Goal: Obtain resource: Download file/media

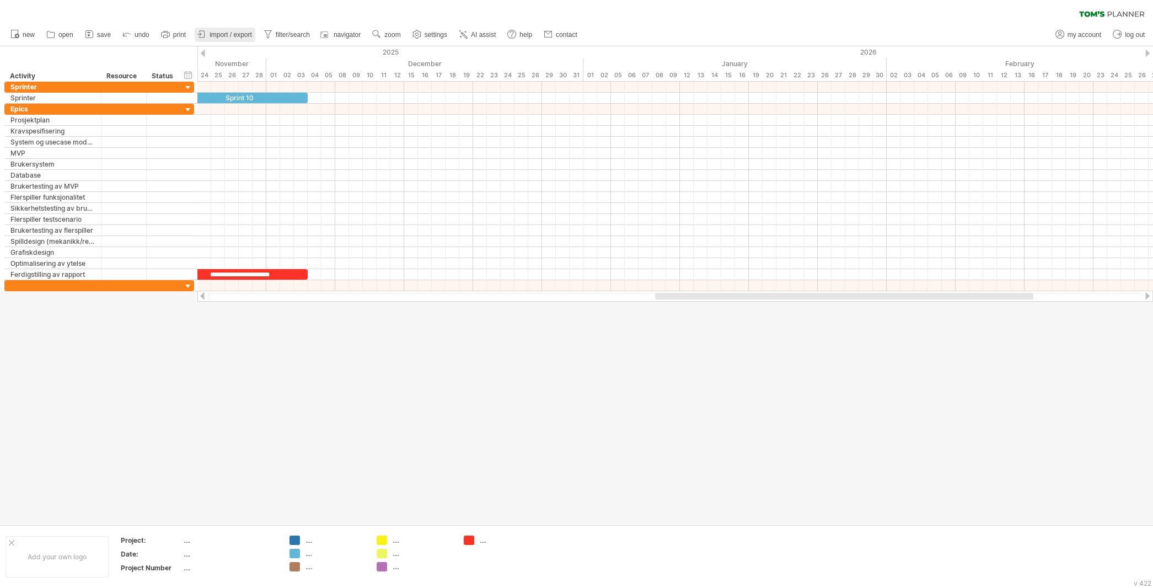
click at [246, 34] on span "import / export" at bounding box center [231, 35] width 42 height 8
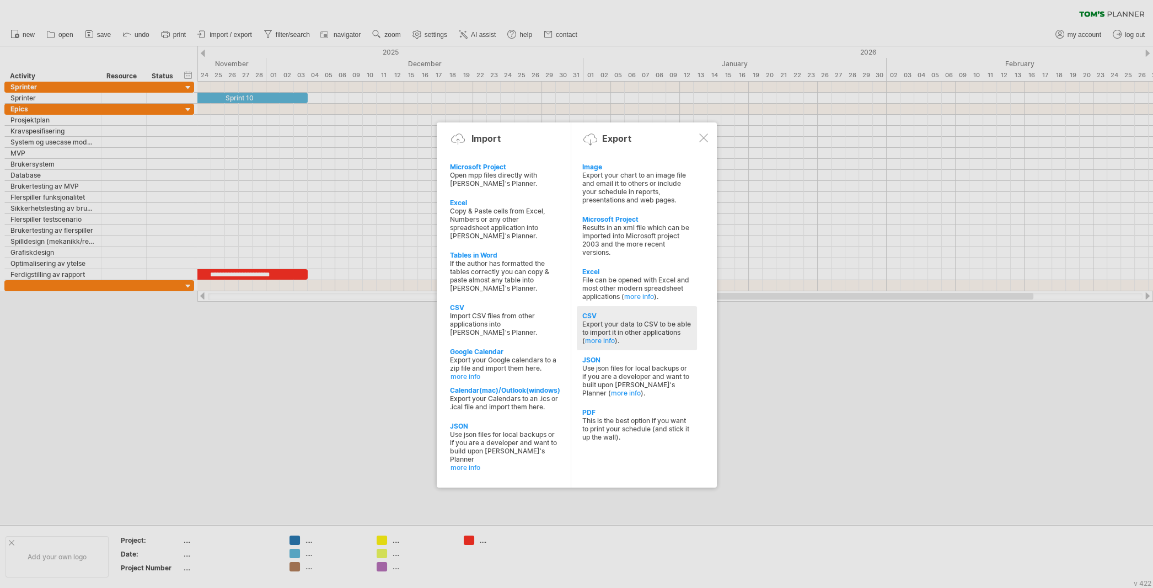
click at [332, 320] on div "Export your data to CSV to be able to import it in other applications ( more in…" at bounding box center [636, 332] width 109 height 25
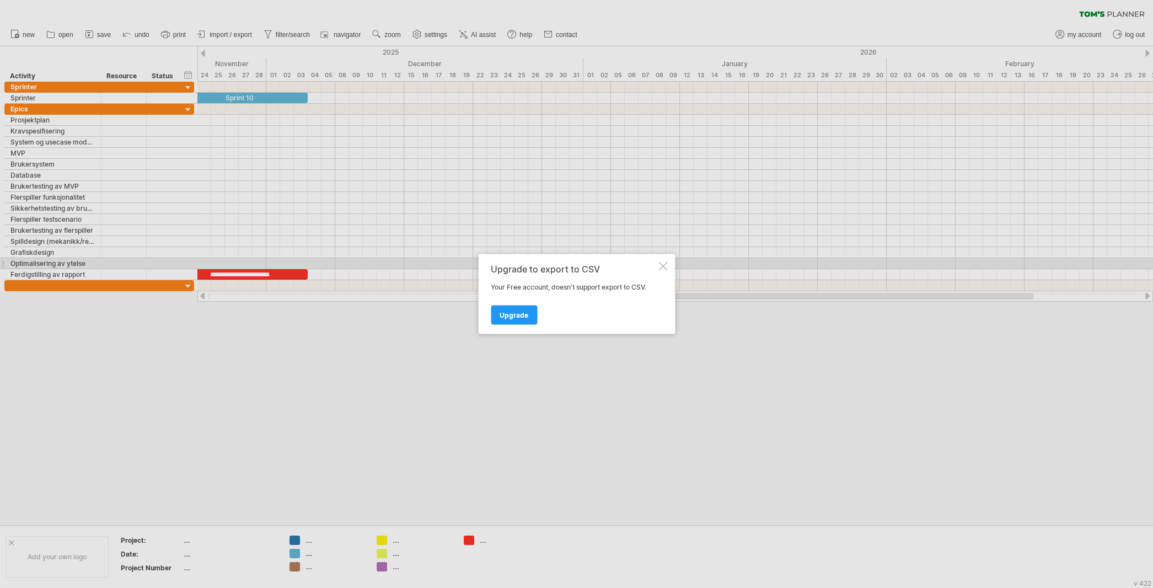
click at [332, 267] on div at bounding box center [662, 266] width 9 height 9
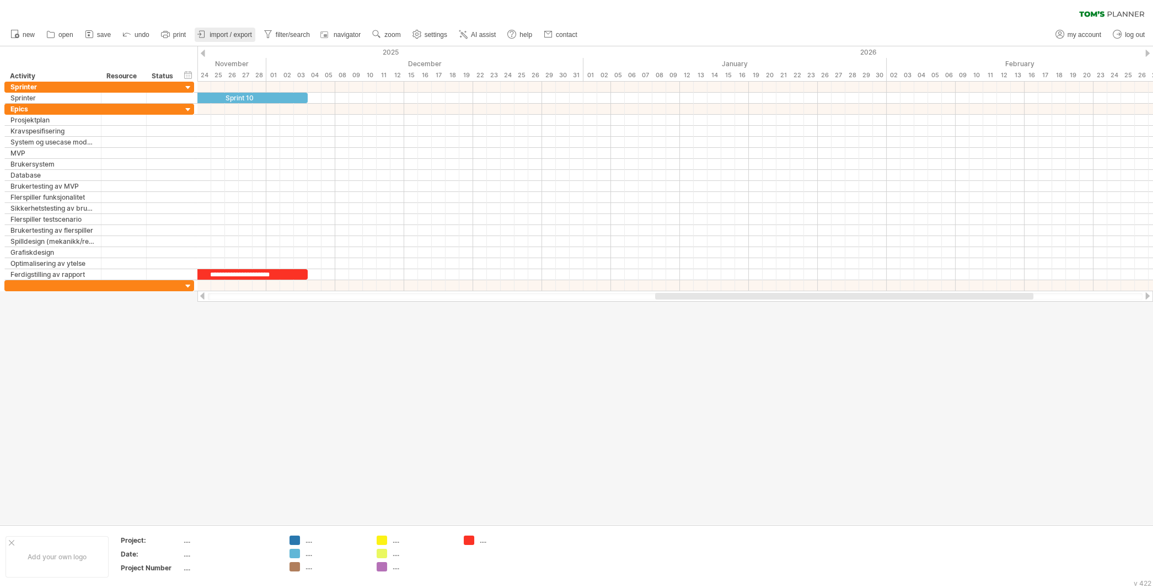
click at [243, 35] on span "import / export" at bounding box center [231, 35] width 42 height 8
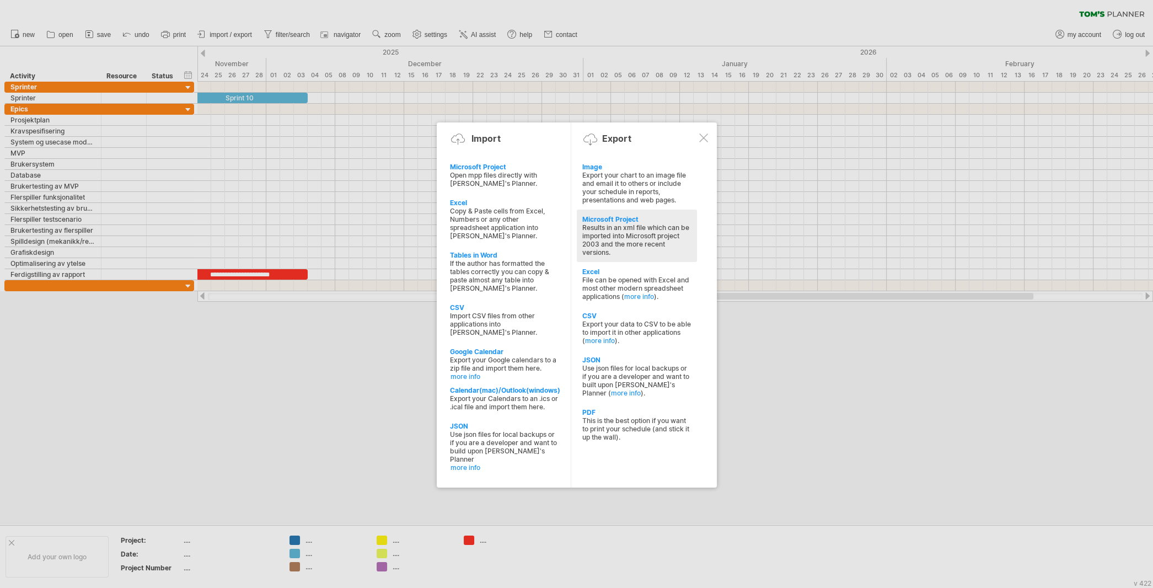
click at [332, 234] on div "Results in an xml file which can be imported into Microsoft project 2003 and th…" at bounding box center [636, 239] width 109 height 33
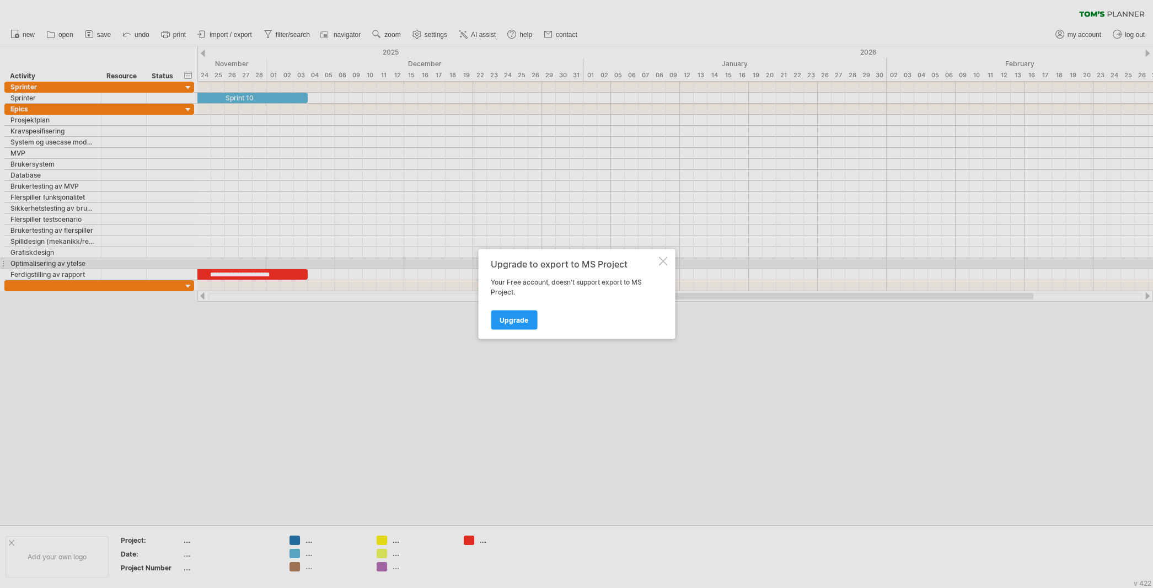
click at [332, 265] on div at bounding box center [662, 261] width 9 height 9
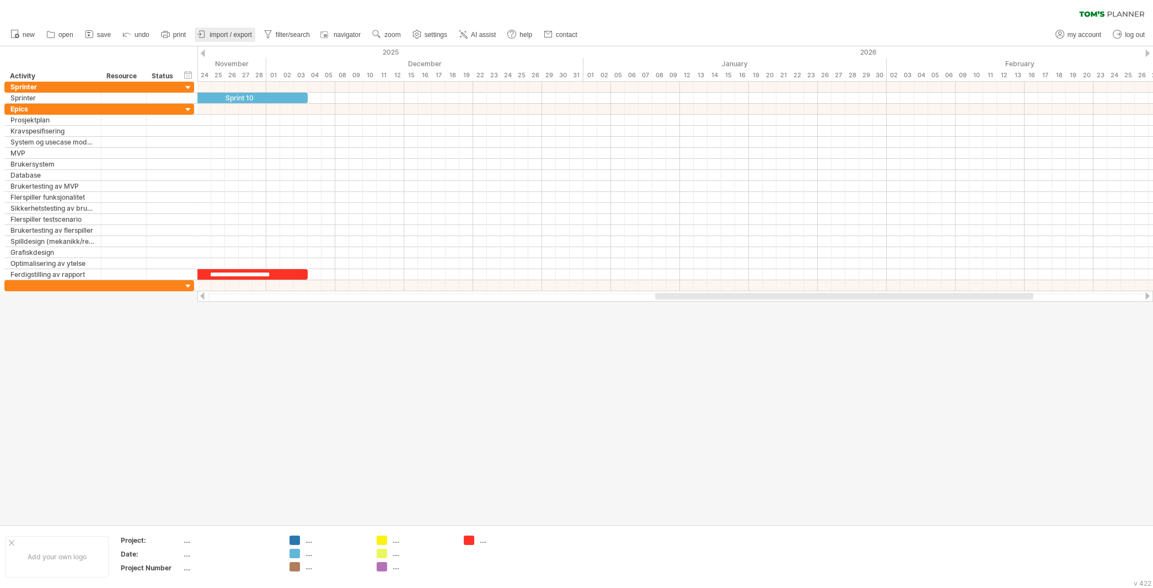
click at [238, 31] on span "import / export" at bounding box center [231, 35] width 42 height 8
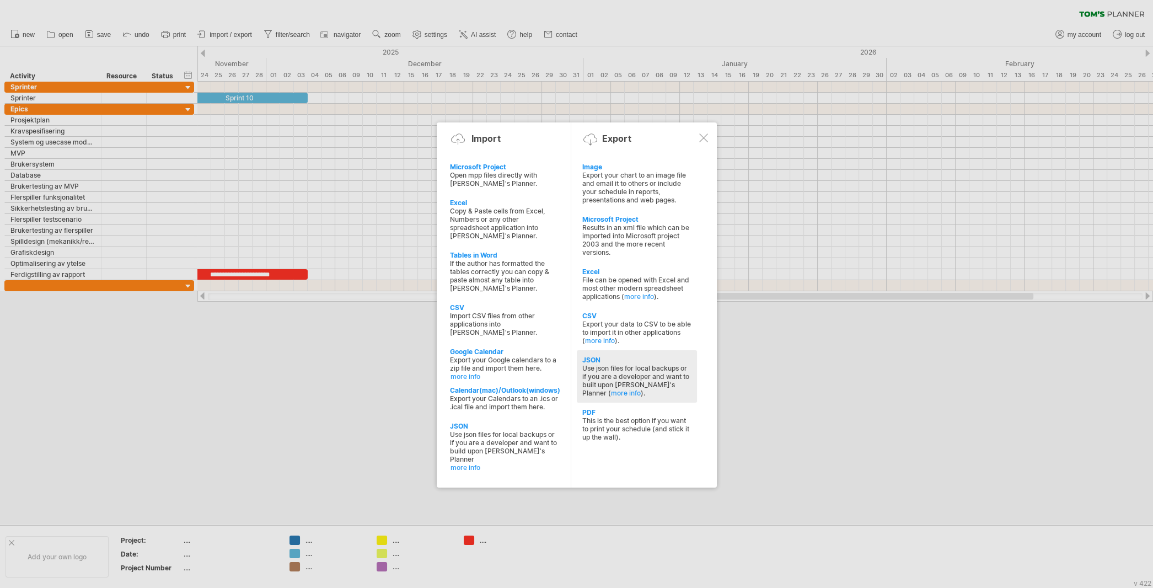
click at [332, 364] on div "Use json files for local backups or if you are a developer and want to built up…" at bounding box center [636, 380] width 109 height 33
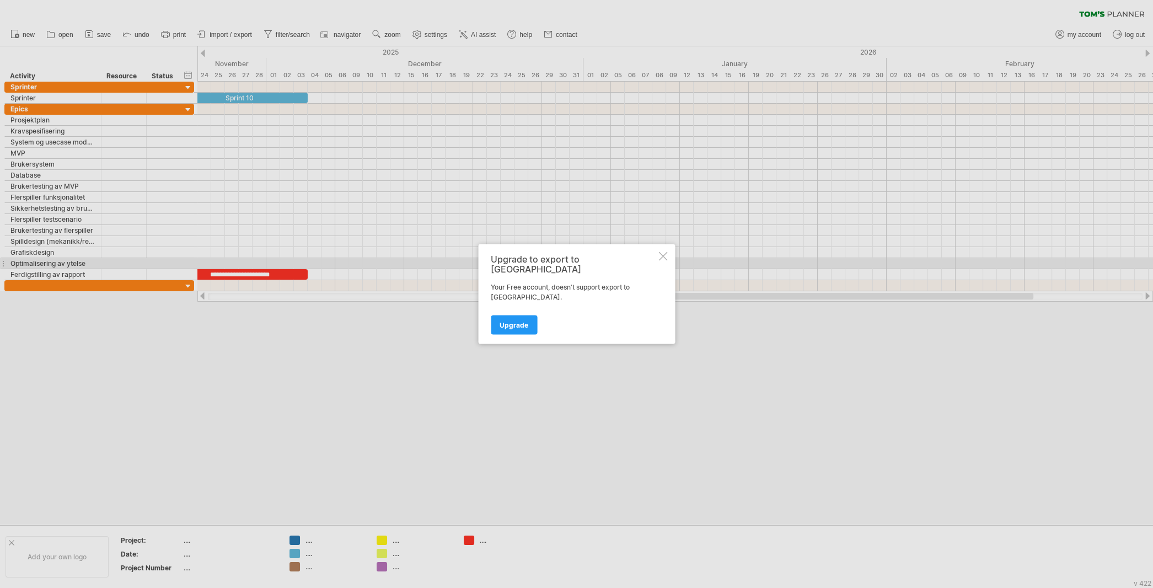
click at [332, 266] on div "Upgrade to export to JSON Your Free account, doesn't support export to [GEOGRAP…" at bounding box center [576, 294] width 197 height 100
drag, startPoint x: 656, startPoint y: 265, endPoint x: 663, endPoint y: 267, distance: 7.5
click at [332, 266] on div "Upgrade to export to JSON Your Free account, doesn't support export to [GEOGRAP…" at bounding box center [576, 294] width 197 height 100
click at [332, 261] on div at bounding box center [662, 256] width 9 height 9
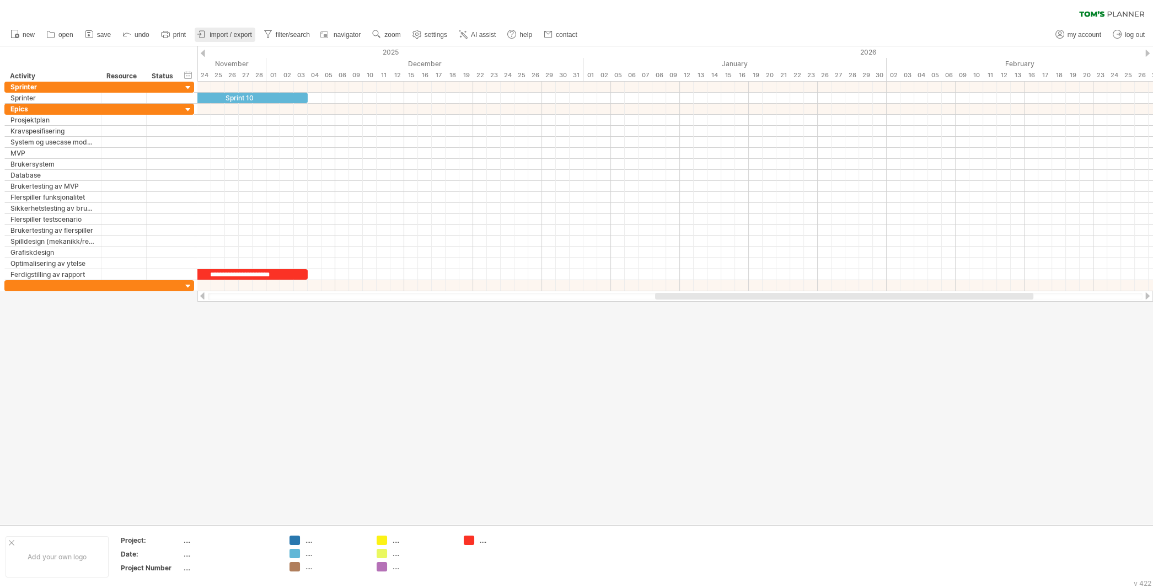
drag, startPoint x: 237, startPoint y: 33, endPoint x: 501, endPoint y: 214, distance: 320.1
click at [237, 34] on span "import / export" at bounding box center [231, 35] width 42 height 8
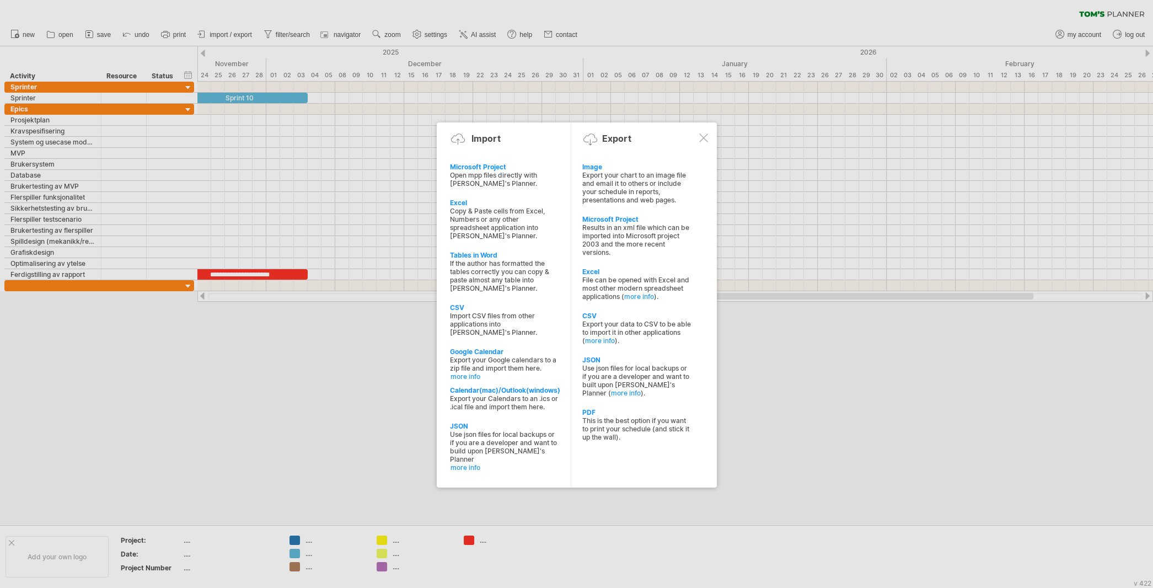
drag, startPoint x: 654, startPoint y: 409, endPoint x: 649, endPoint y: 401, distance: 9.0
click at [332, 411] on div "This is the best option if you want to print your schedule (and stick it up the…" at bounding box center [636, 428] width 109 height 25
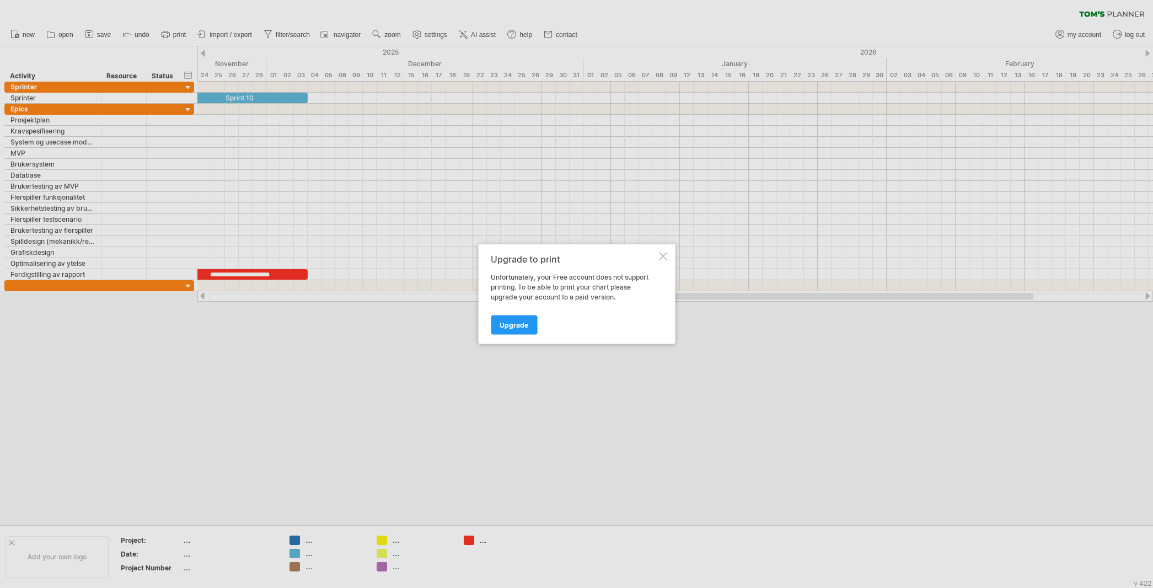
click at [332, 260] on div at bounding box center [662, 256] width 9 height 9
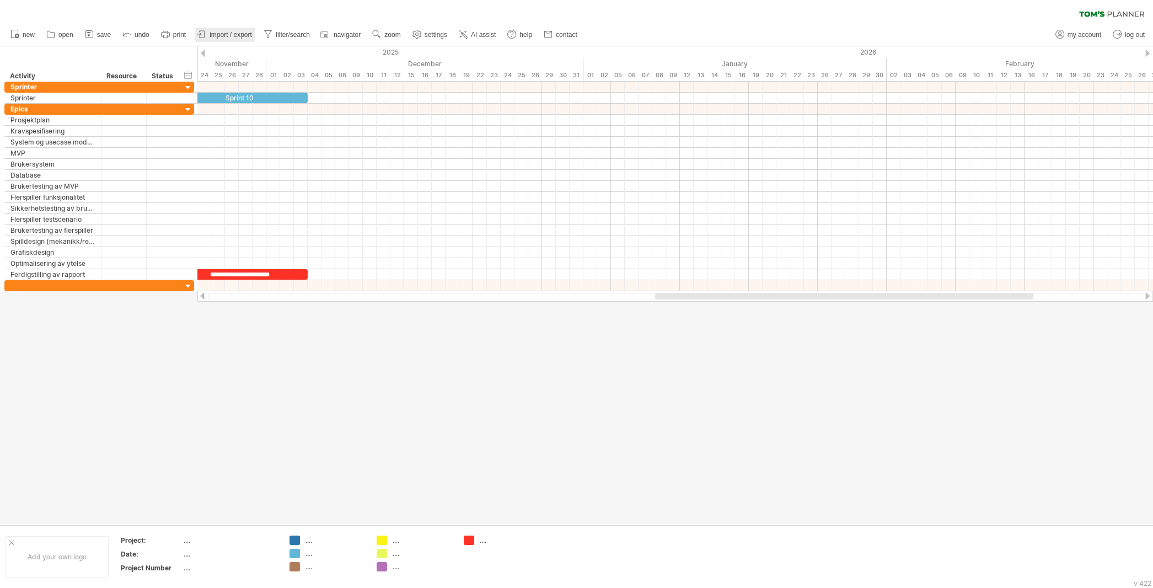
click at [239, 36] on span "import / export" at bounding box center [231, 35] width 42 height 8
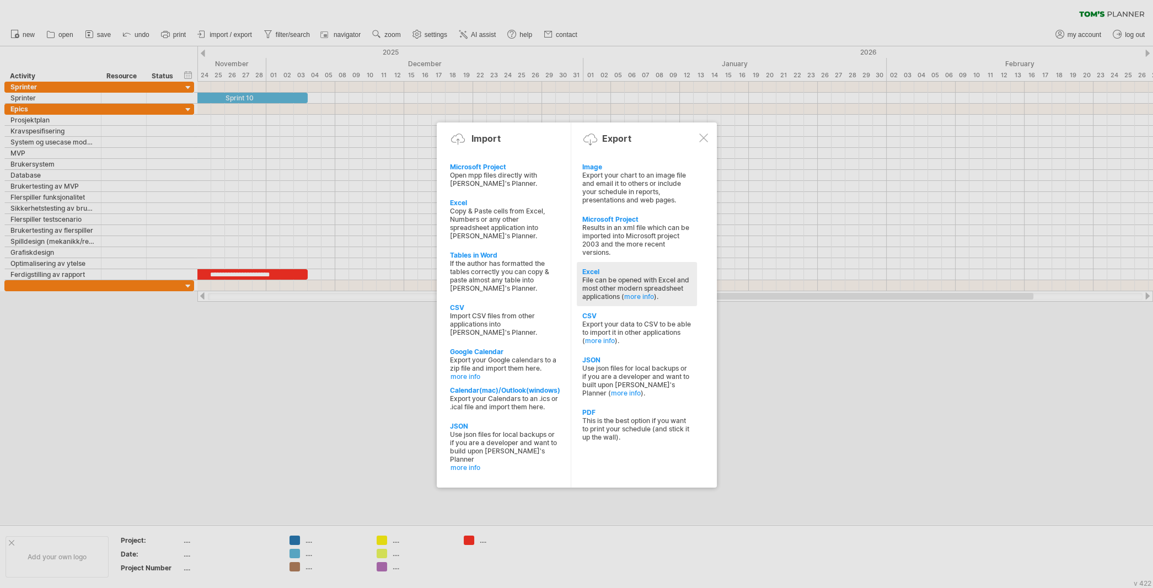
click at [332, 276] on div "File can be opened with Excel and most other modern spreadsheet applications ( …" at bounding box center [636, 288] width 109 height 25
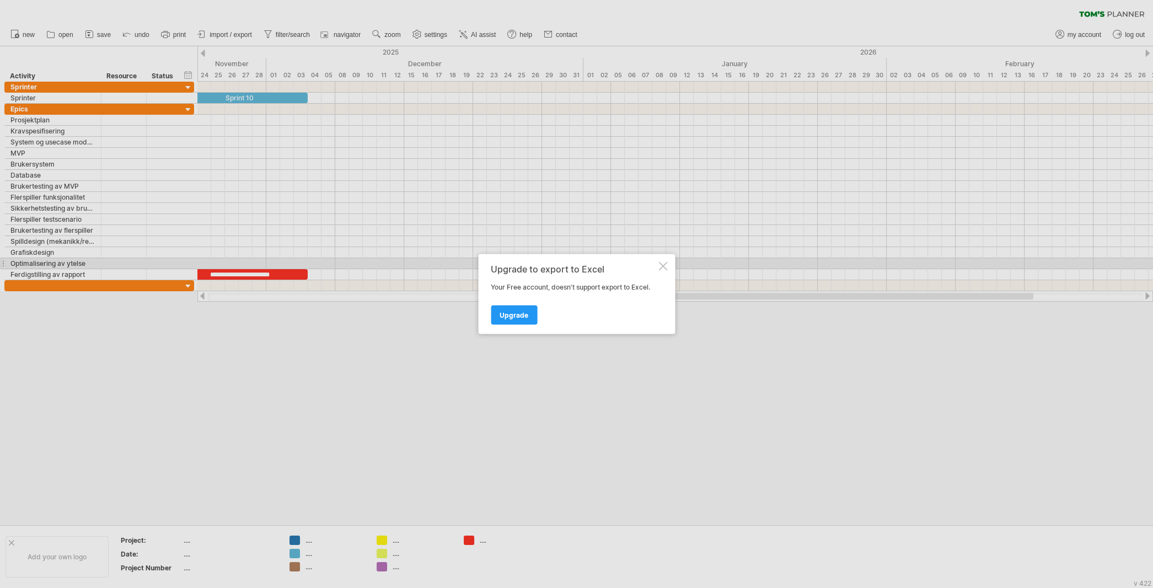
click at [332, 266] on div at bounding box center [662, 266] width 9 height 9
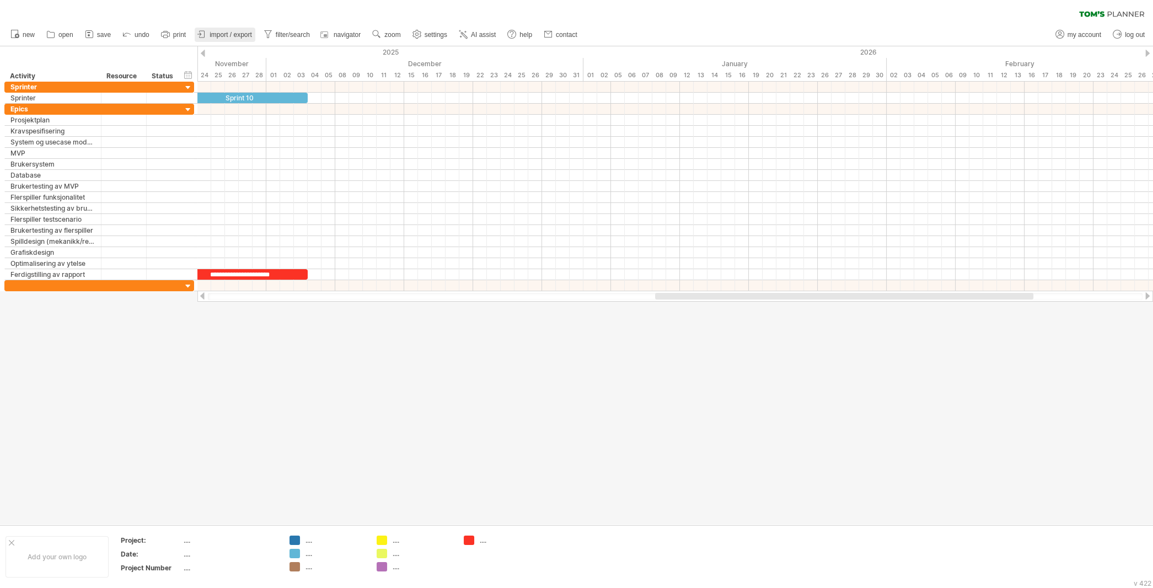
click at [215, 32] on span "import / export" at bounding box center [231, 35] width 42 height 8
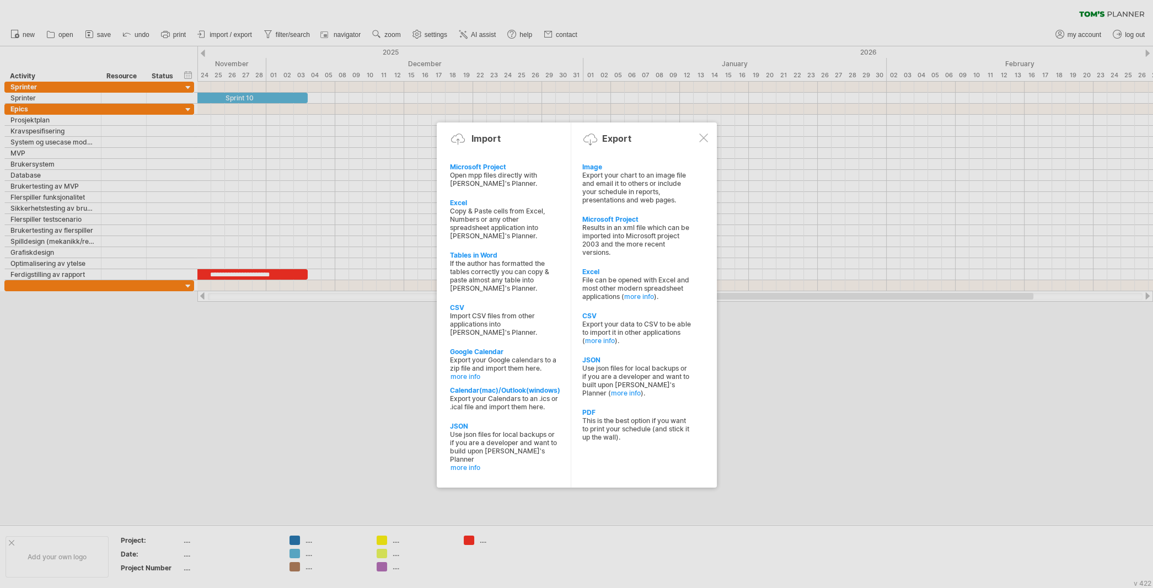
click at [332, 353] on div at bounding box center [576, 294] width 1153 height 588
